Goal: Navigation & Orientation: Understand site structure

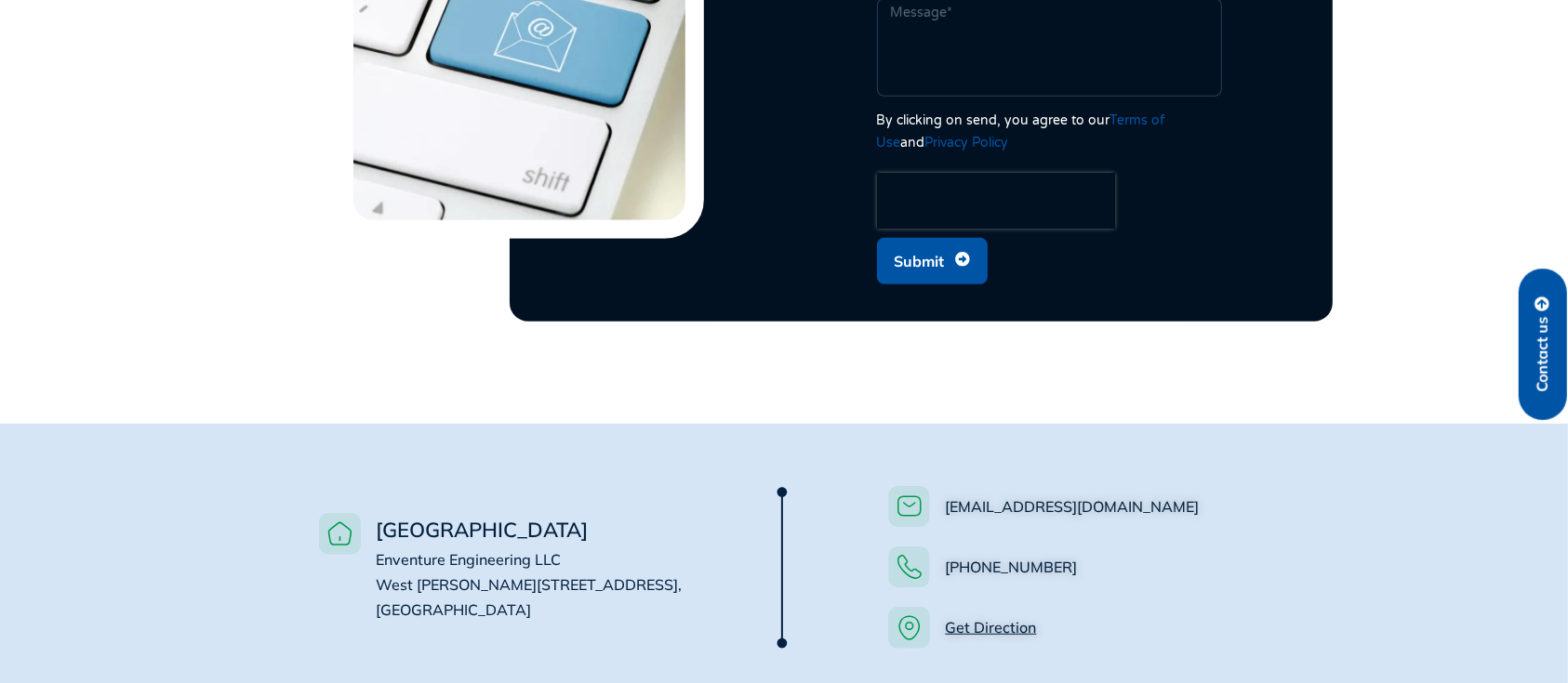
scroll to position [749, 0]
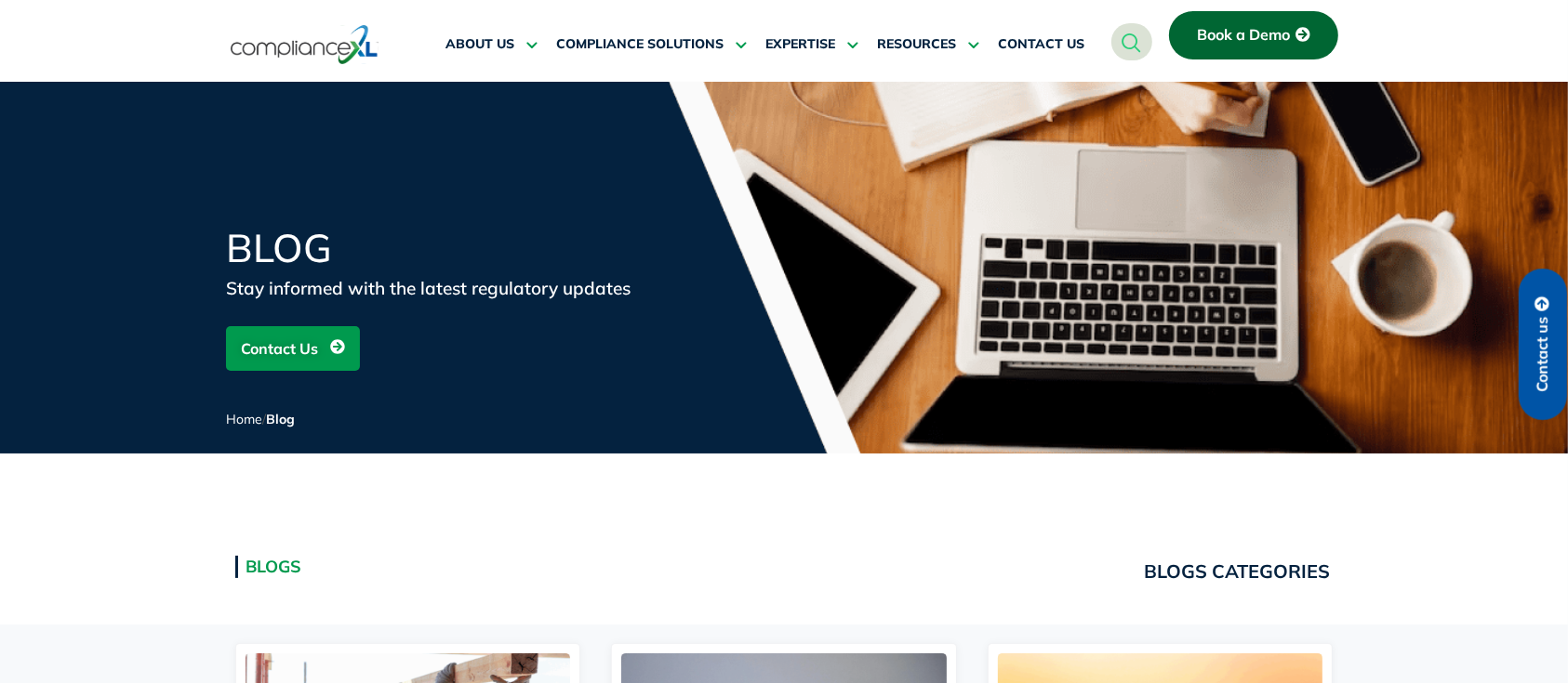
scroll to position [371, 0]
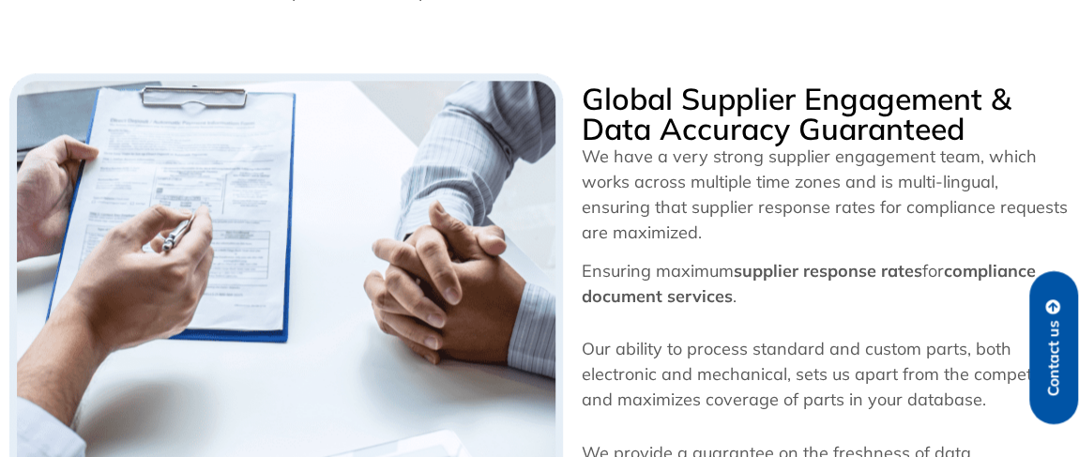
scroll to position [740, 0]
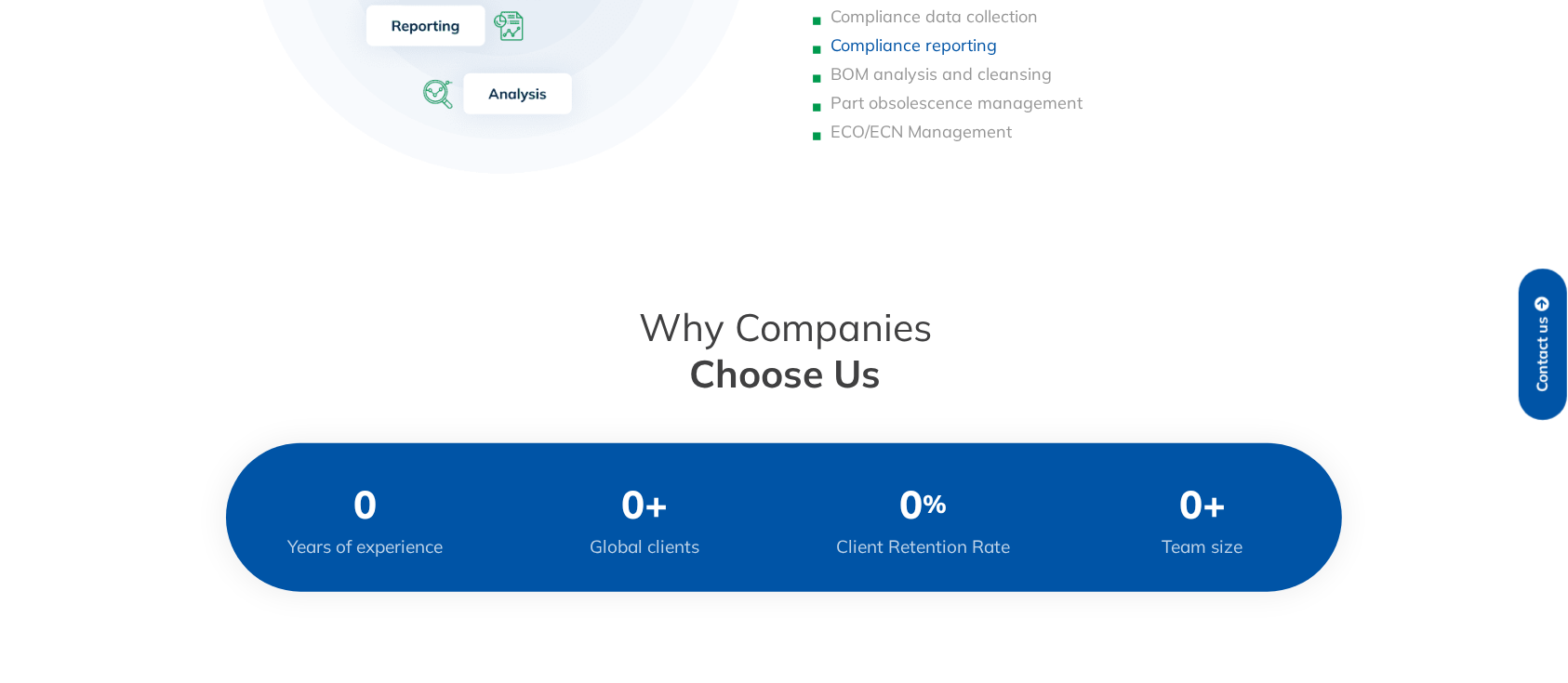
scroll to position [1430, 0]
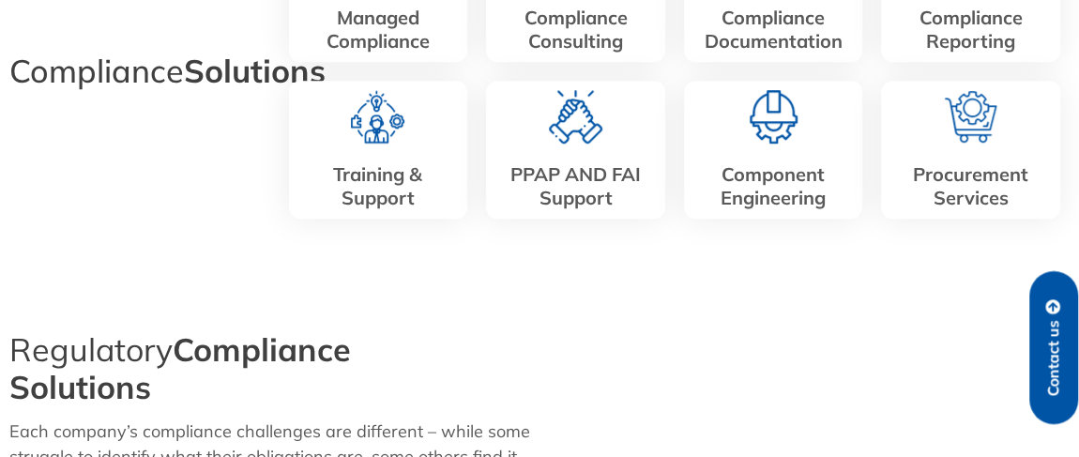
scroll to position [743, 0]
